Goal: Find specific page/section: Find specific page/section

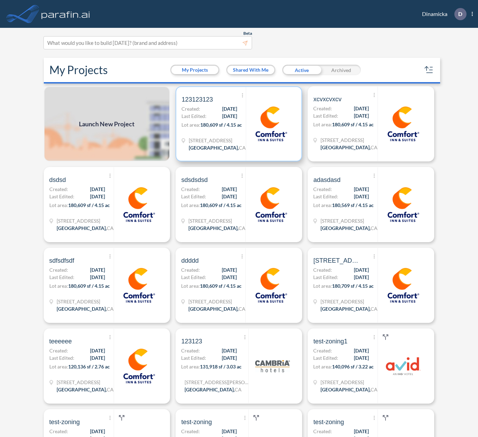
click at [234, 131] on p "Lot area: 180,609 sf / 4.15 ac" at bounding box center [214, 126] width 64 height 10
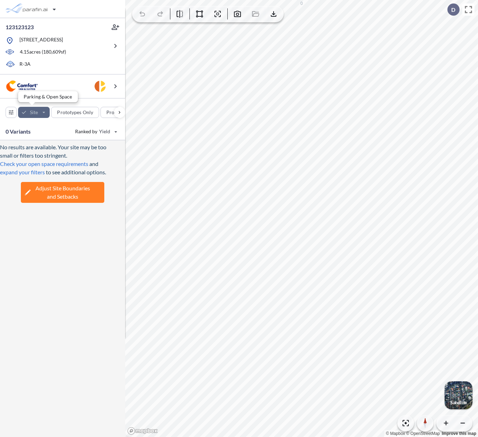
click at [44, 112] on div "button" at bounding box center [34, 112] width 32 height 11
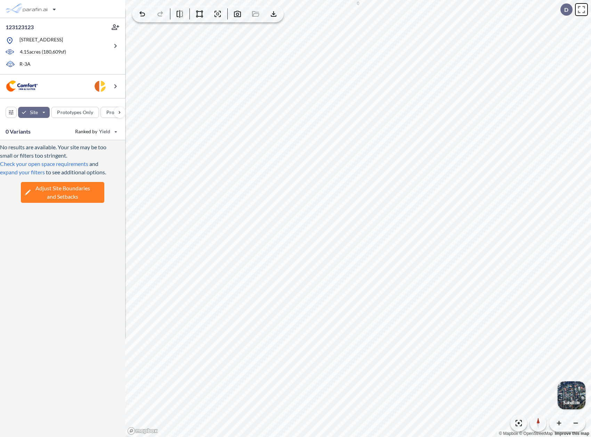
click at [478, 10] on icon at bounding box center [582, 9] width 12 height 12
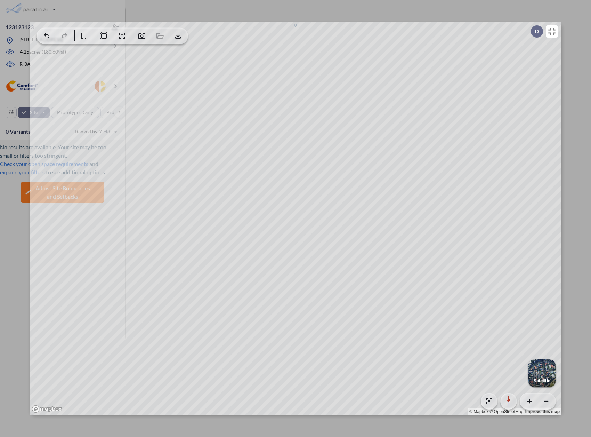
click at [478, 54] on div "Satellite D exit-to-app-button Created with Sketch. Log out, [PERSON_NAME] My P…" at bounding box center [295, 218] width 591 height 437
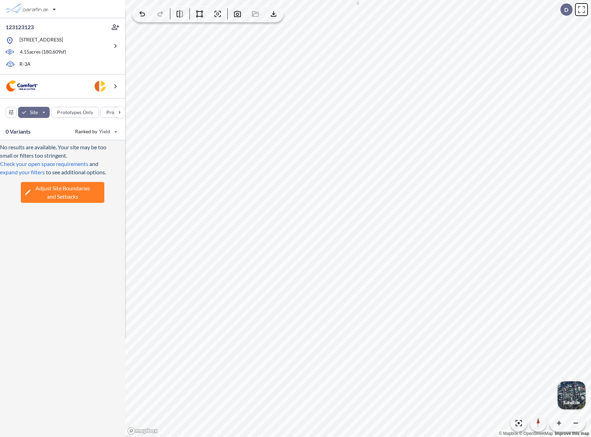
click at [478, 14] on icon at bounding box center [582, 9] width 12 height 12
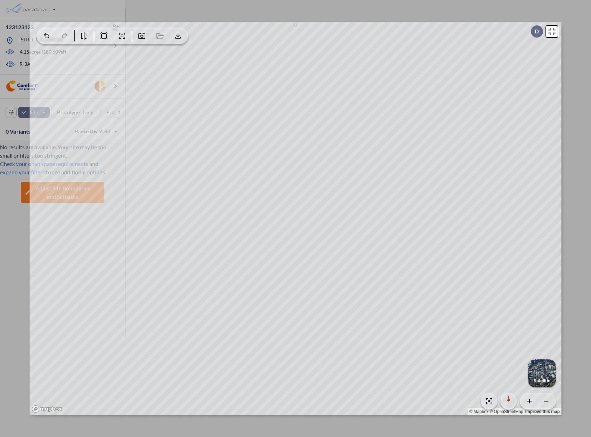
click at [478, 32] on icon at bounding box center [552, 31] width 12 height 12
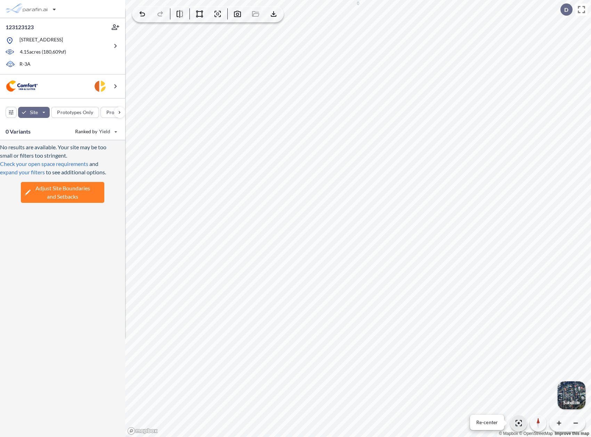
click at [478, 424] on icon "button" at bounding box center [519, 423] width 8 height 8
click at [478, 425] on icon "button" at bounding box center [519, 423] width 8 height 8
click at [218, 16] on icon "button" at bounding box center [218, 14] width 8 height 8
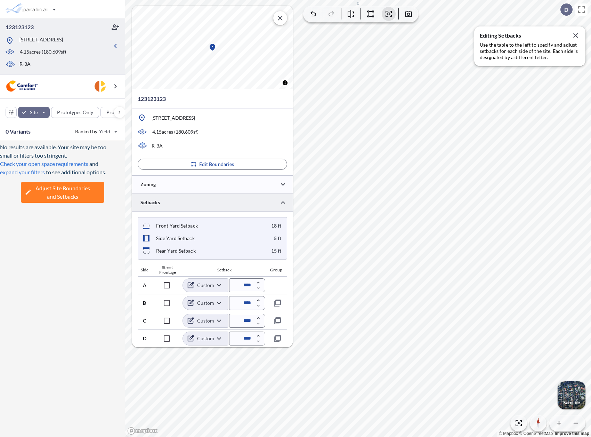
type input "*****"
click at [280, 18] on icon "button" at bounding box center [280, 18] width 5 height 5
